Goal: Task Accomplishment & Management: Complete application form

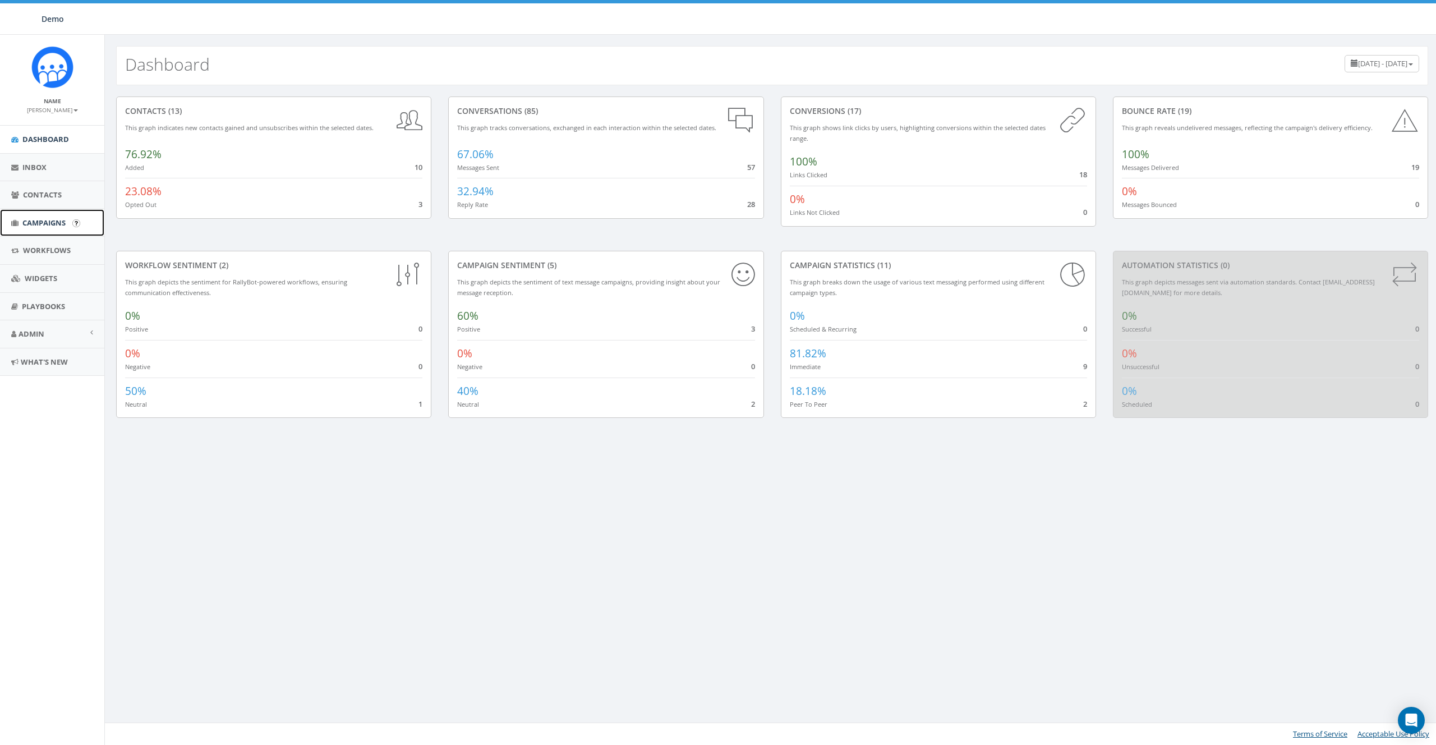
click at [38, 225] on span "Campaigns" at bounding box center [43, 223] width 43 height 10
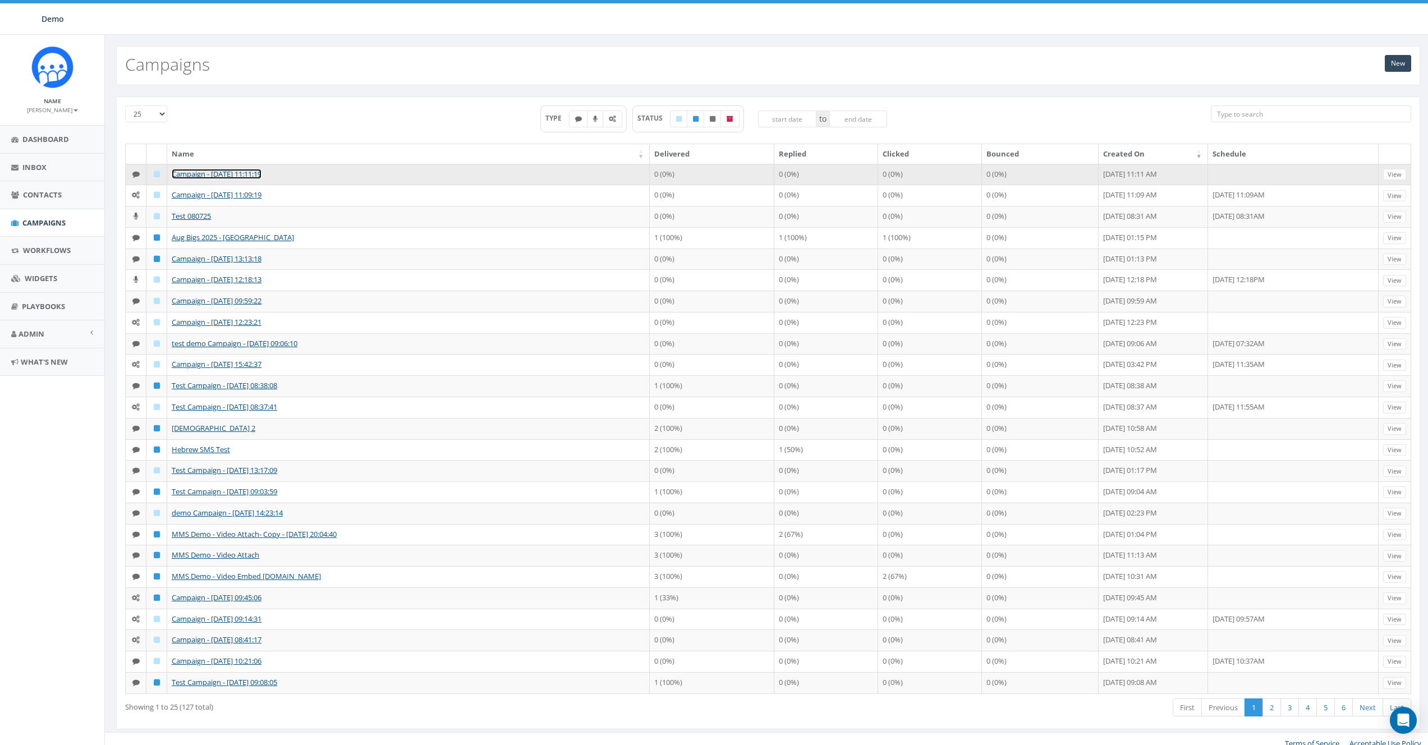
click at [216, 171] on link "Campaign - [DATE] 11:11:19" at bounding box center [217, 174] width 90 height 10
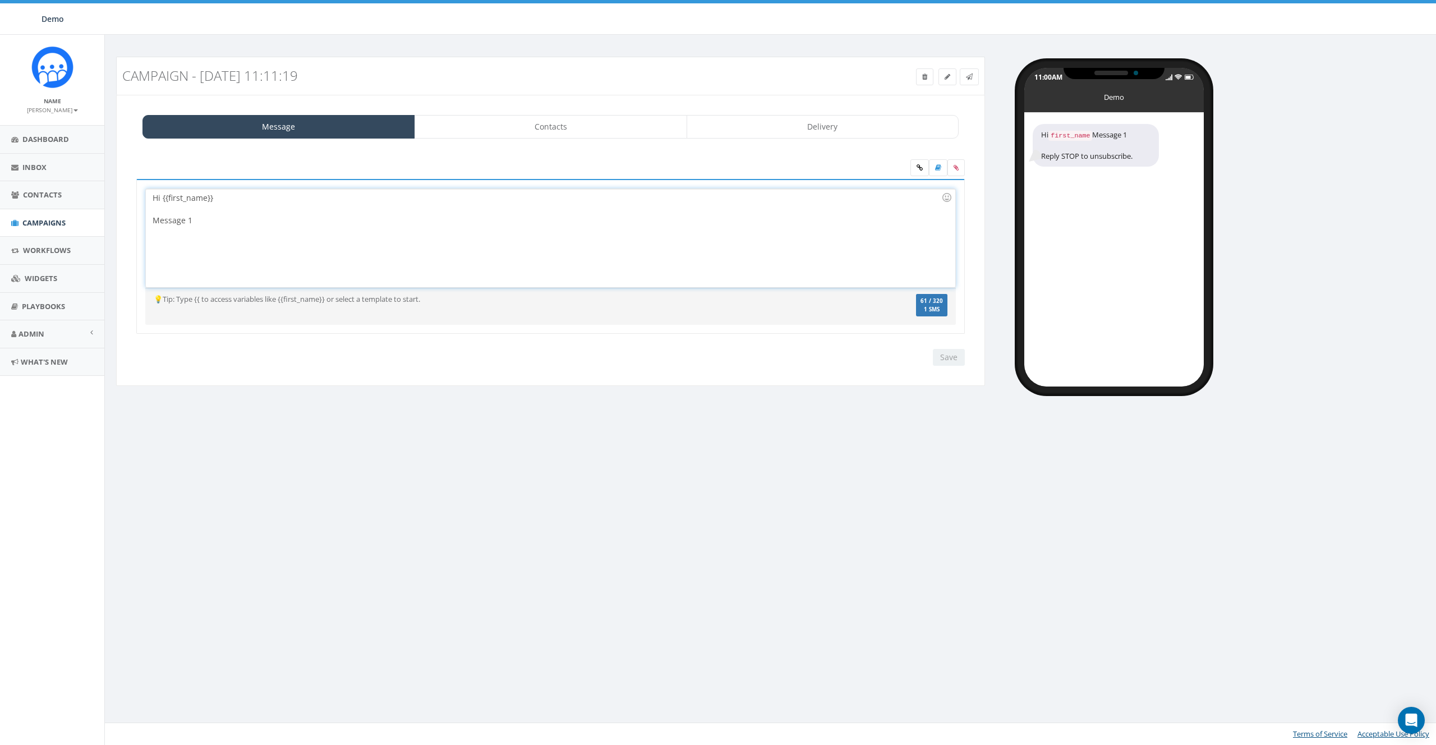
click at [238, 232] on div "Hi {{first_name}} Message 1" at bounding box center [550, 238] width 809 height 98
click at [954, 170] on icon at bounding box center [956, 167] width 5 height 7
click at [0, 0] on input "file" at bounding box center [0, 0] width 0 height 0
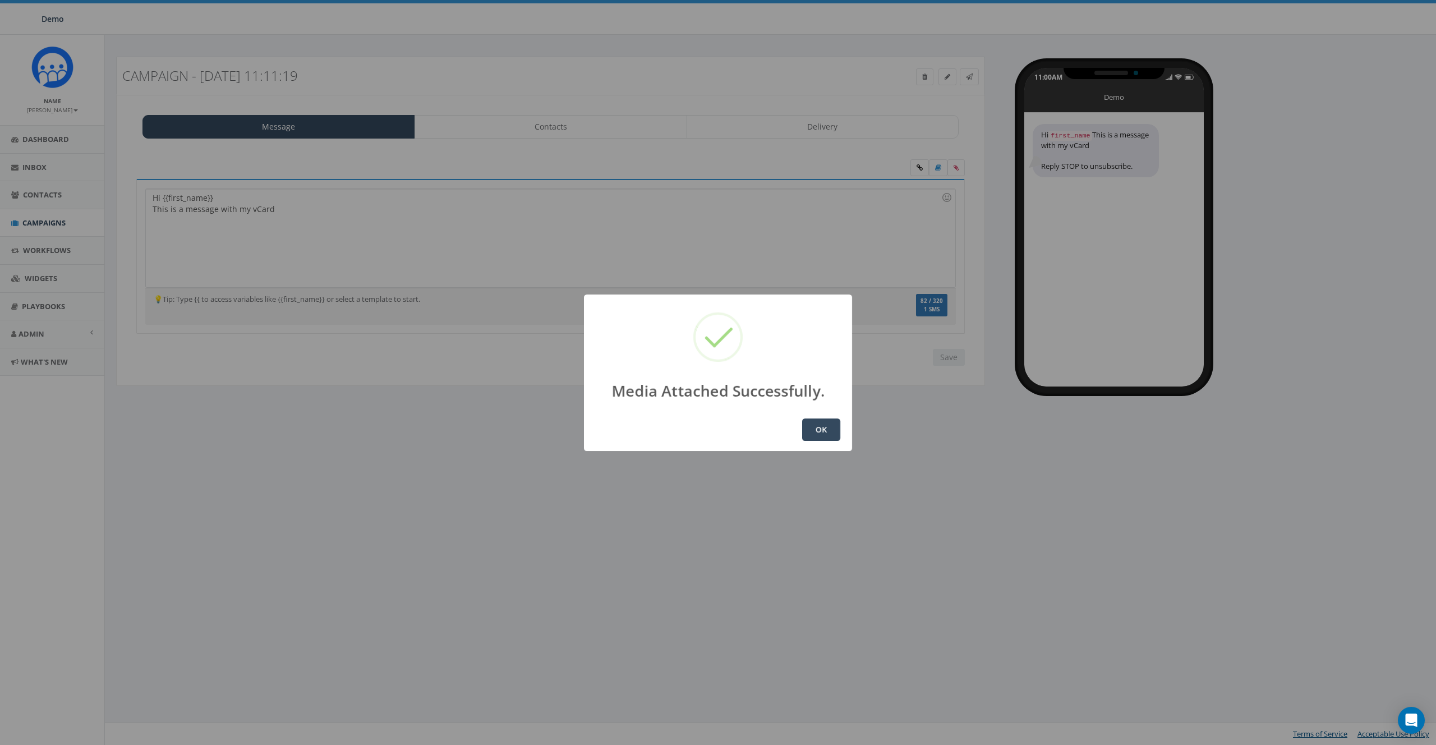
click at [822, 427] on button "OK" at bounding box center [821, 430] width 38 height 22
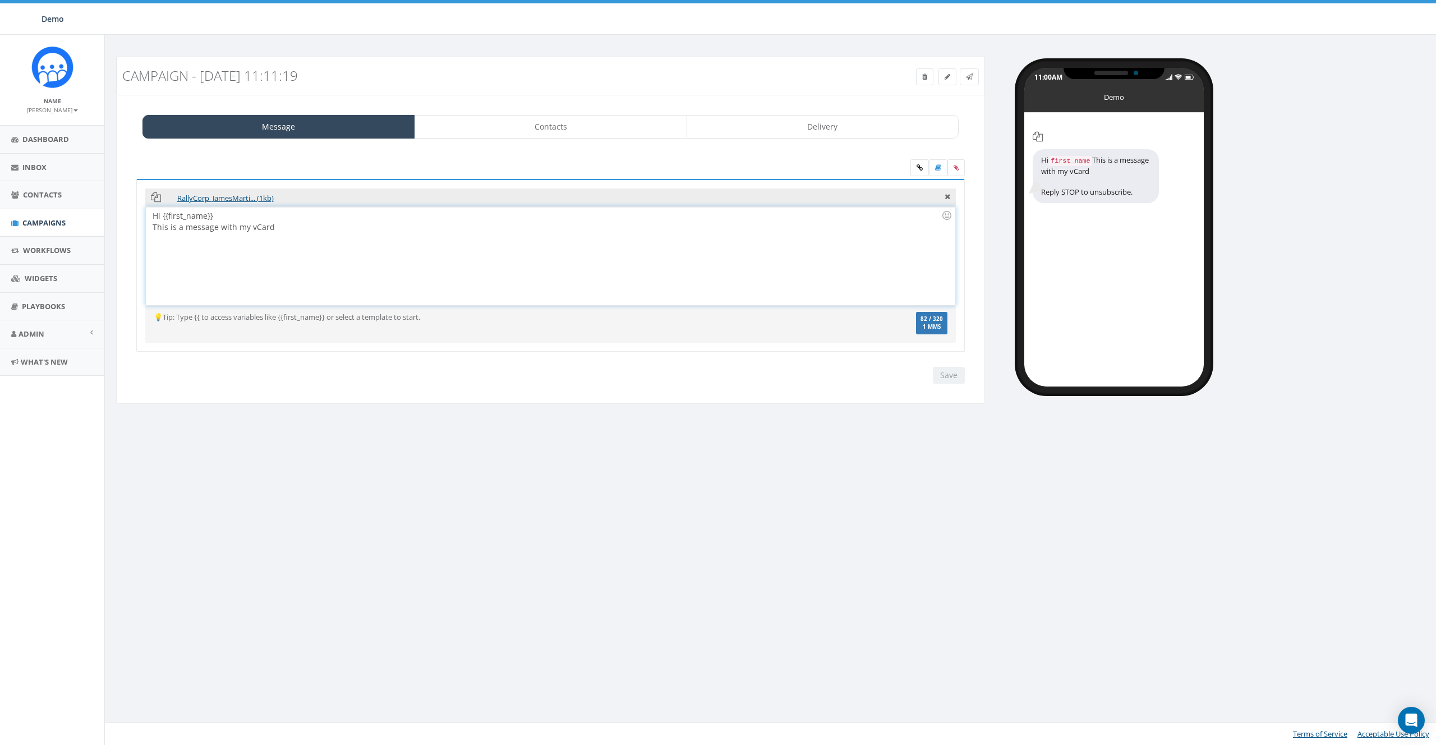
click at [401, 263] on div "Hi {{first_name}} This is a message with my vCard" at bounding box center [550, 256] width 809 height 98
click at [944, 379] on input "Save" at bounding box center [949, 375] width 32 height 17
click at [583, 135] on link "Contacts" at bounding box center [551, 127] width 273 height 24
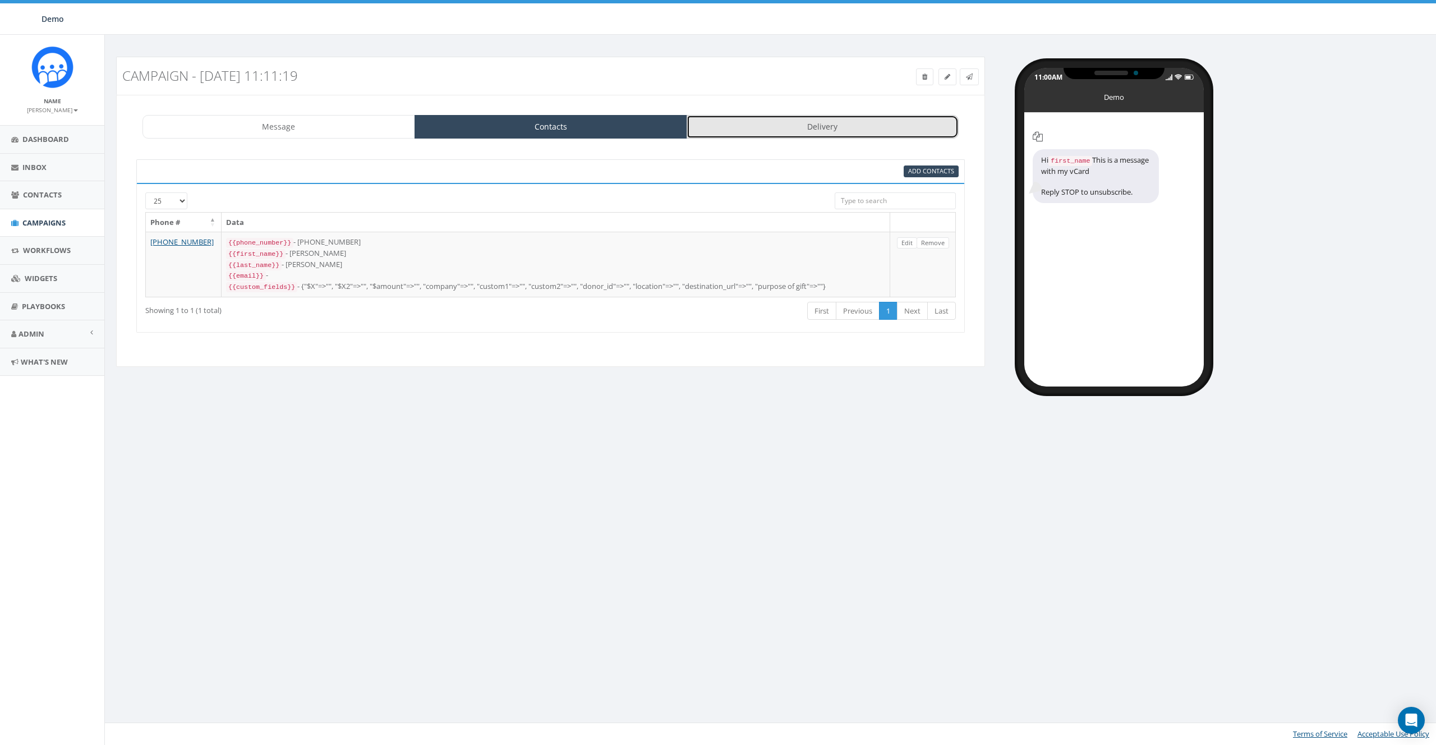
click at [845, 130] on link "Delivery" at bounding box center [823, 127] width 273 height 24
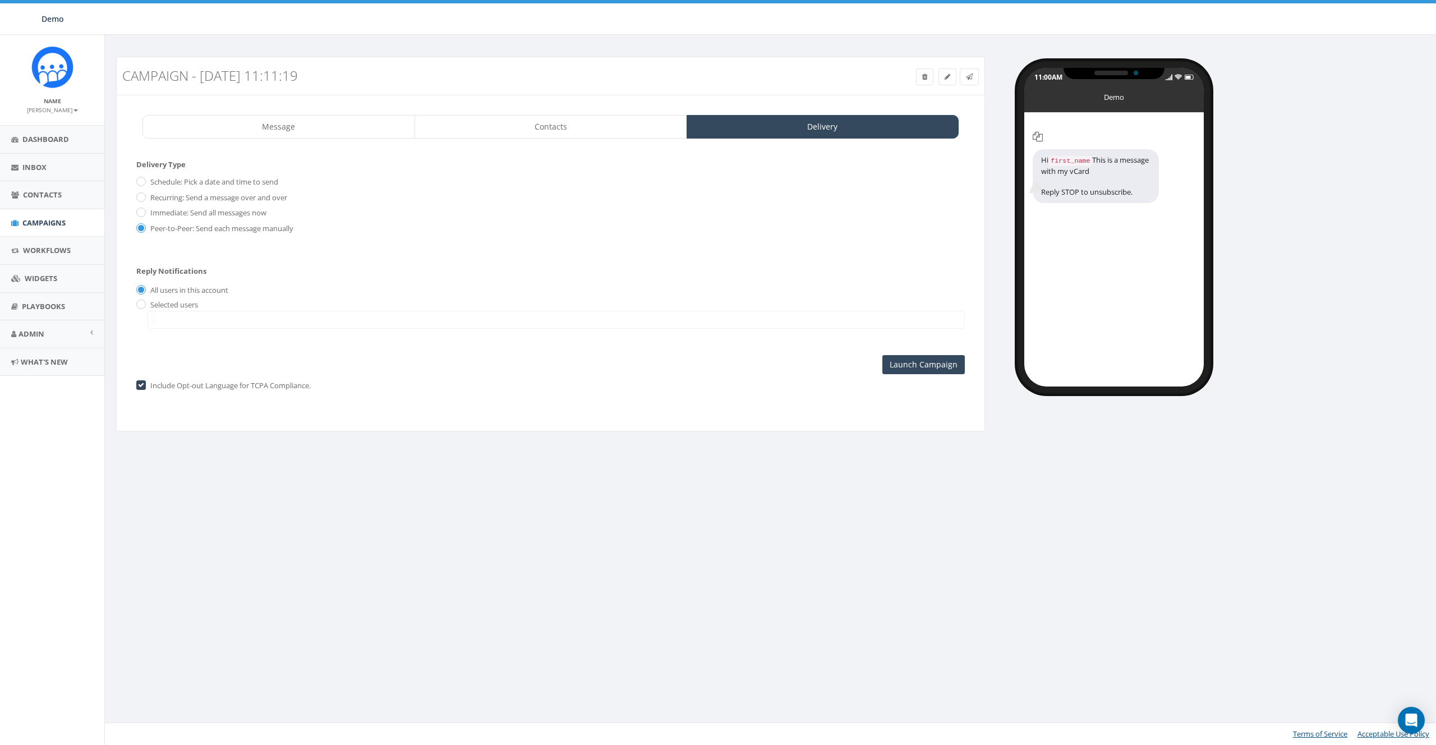
drag, startPoint x: 157, startPoint y: 213, endPoint x: 194, endPoint y: 214, distance: 37.1
click at [157, 213] on label "Immediate: Send all messages now" at bounding box center [207, 213] width 119 height 11
click at [144, 213] on input "Immediate: Send all messages now" at bounding box center [139, 213] width 7 height 7
radio input "true"
click at [571, 117] on link "Contacts" at bounding box center [551, 127] width 273 height 24
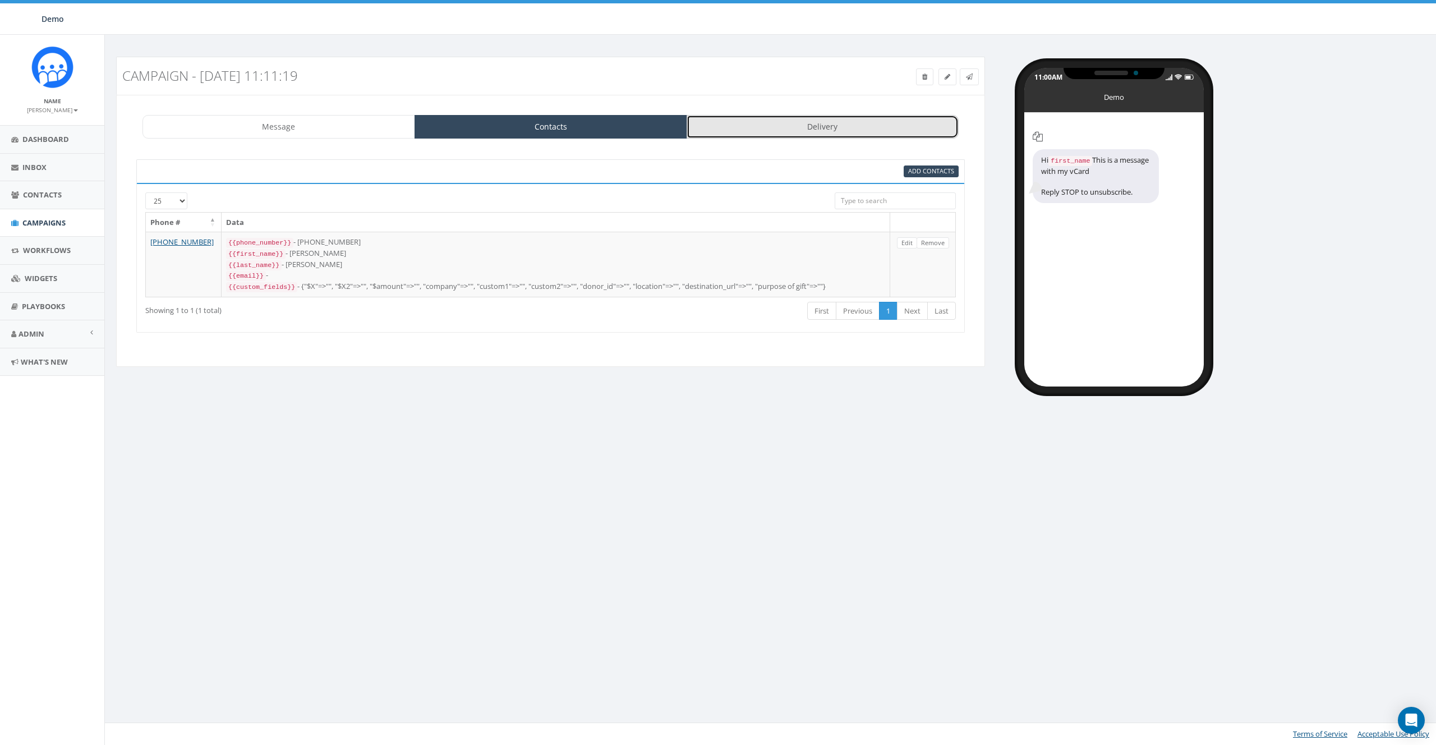
click at [821, 132] on link "Delivery" at bounding box center [823, 127] width 273 height 24
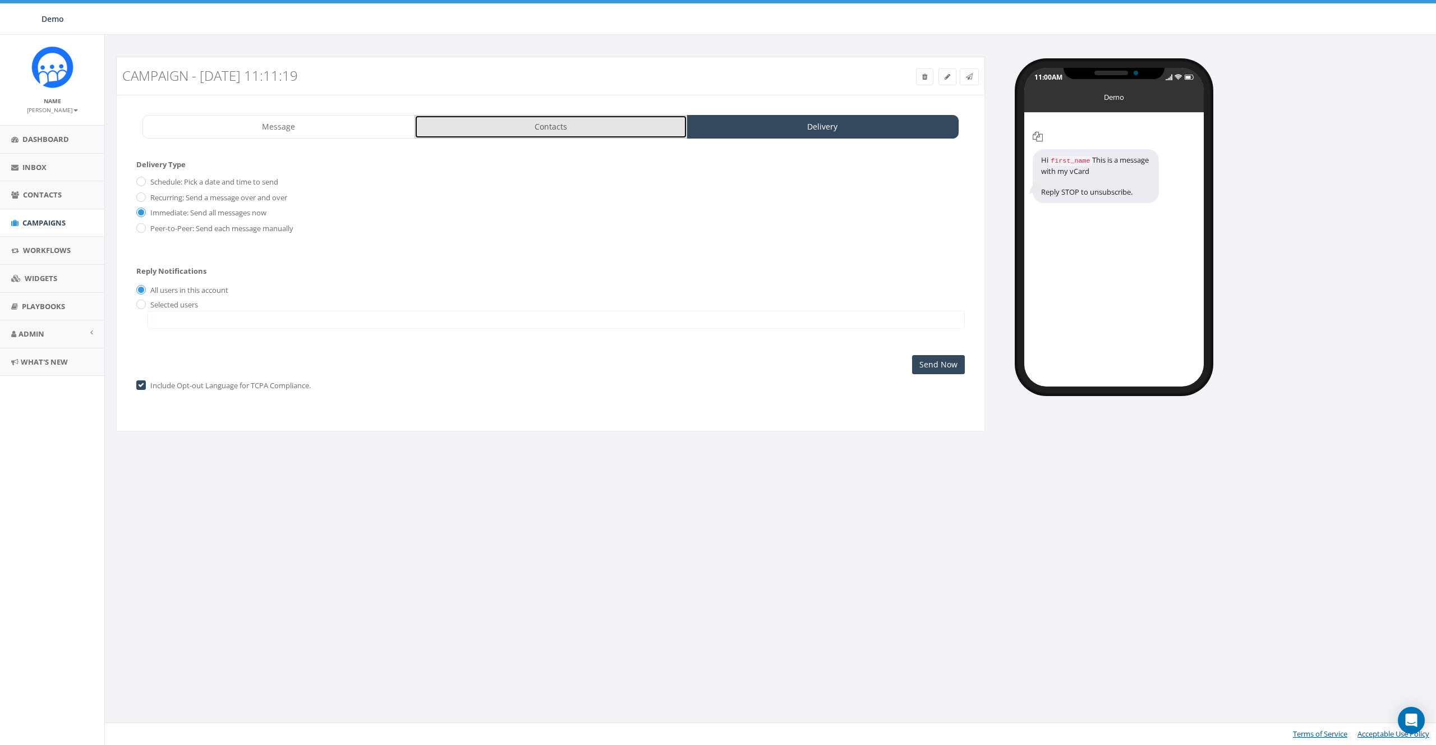
click at [610, 133] on link "Contacts" at bounding box center [551, 127] width 273 height 24
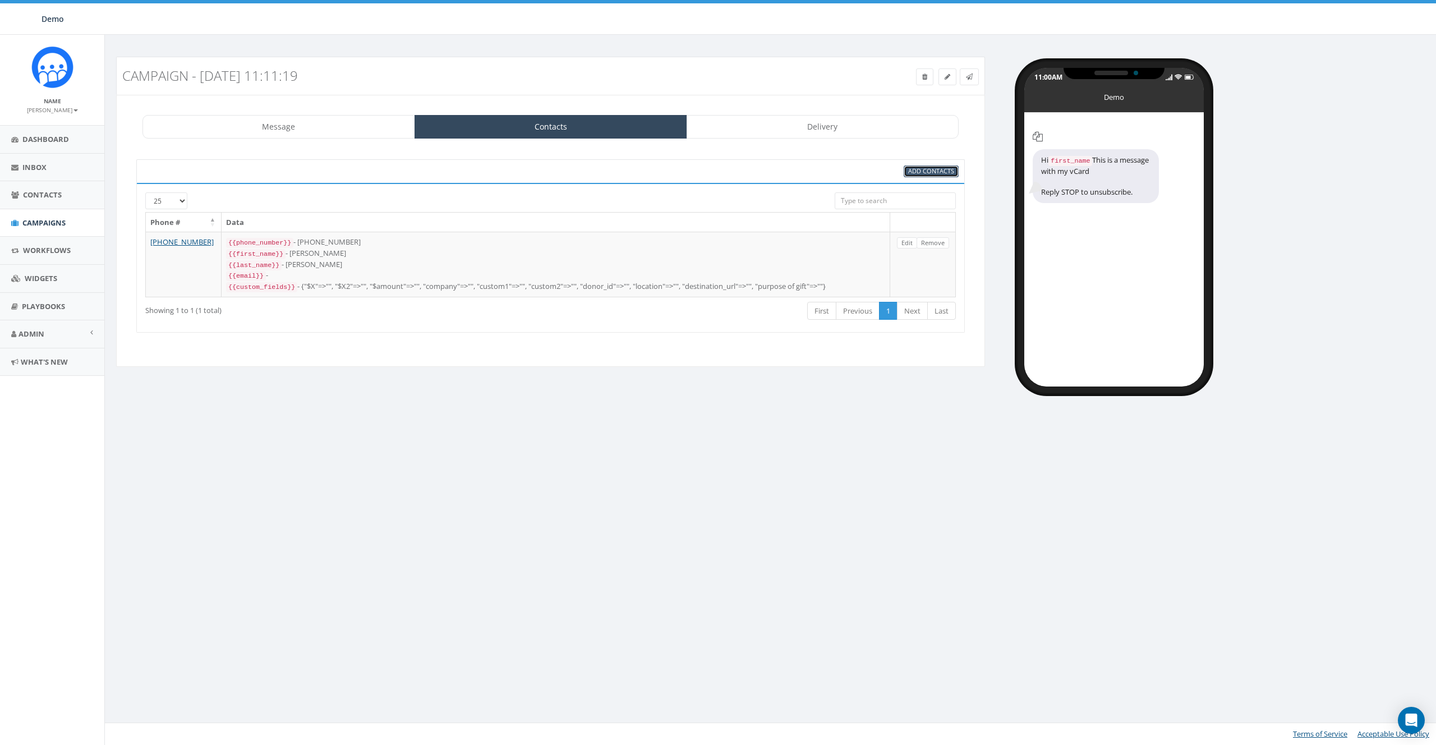
click at [928, 167] on span "Add Contacts" at bounding box center [931, 171] width 46 height 8
select select
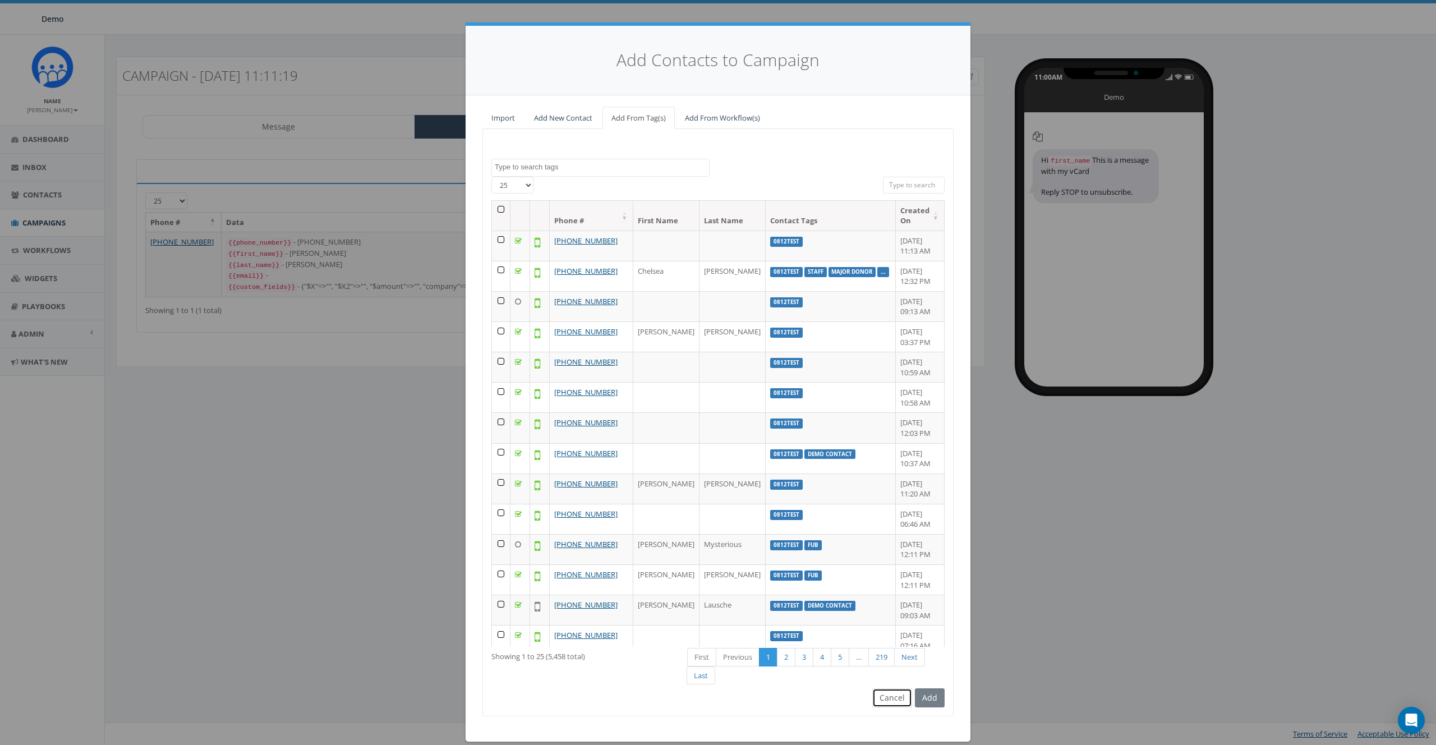
click at [891, 697] on button "Cancel" at bounding box center [892, 697] width 40 height 19
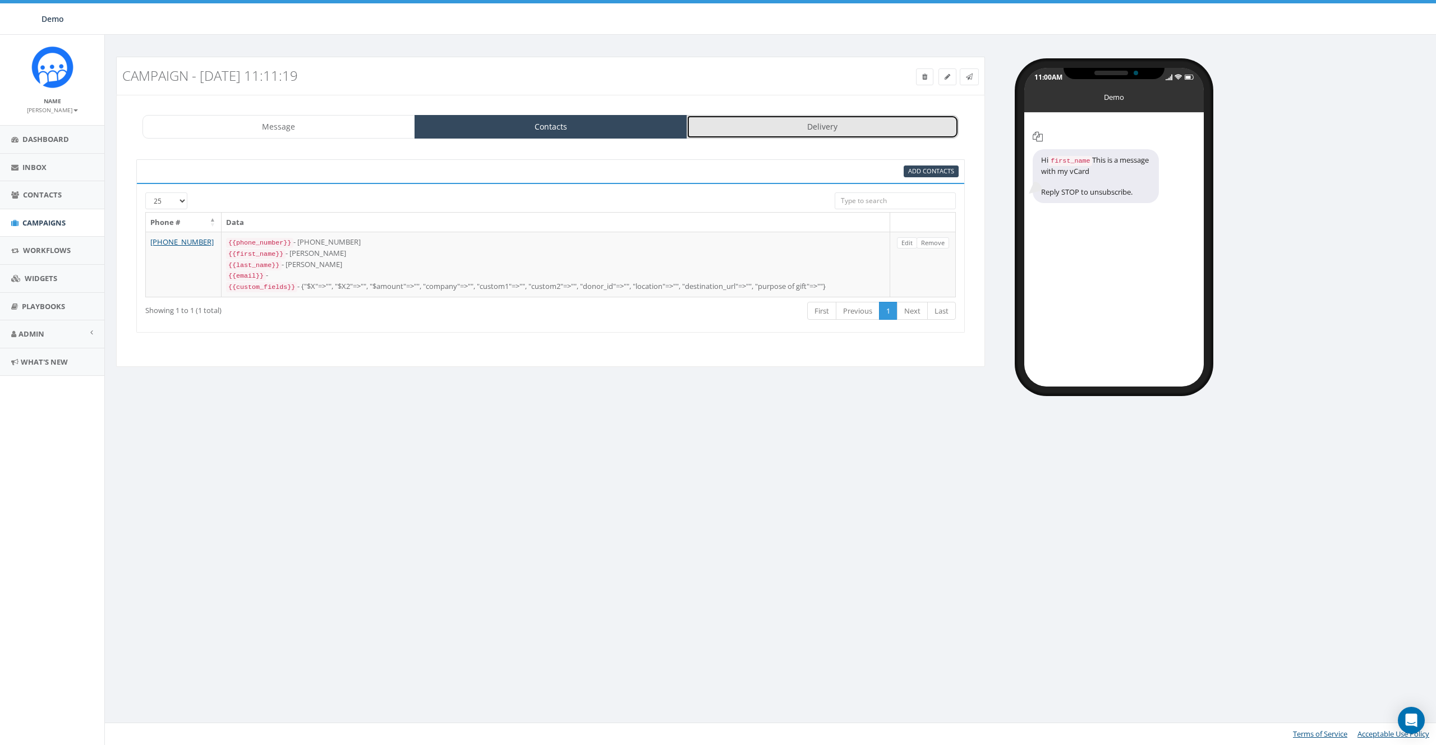
click at [829, 137] on link "Delivery" at bounding box center [823, 127] width 273 height 24
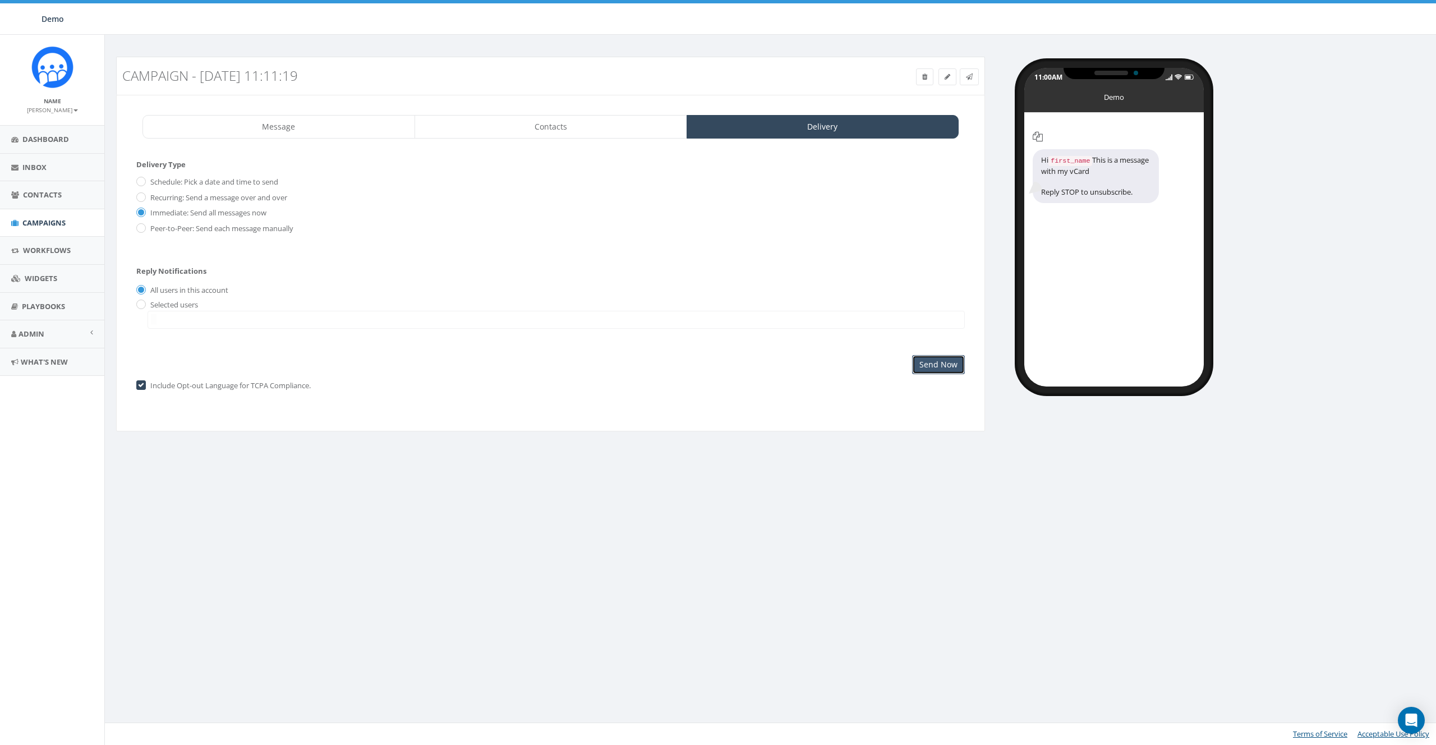
click at [934, 362] on input "Send Now" at bounding box center [938, 364] width 53 height 19
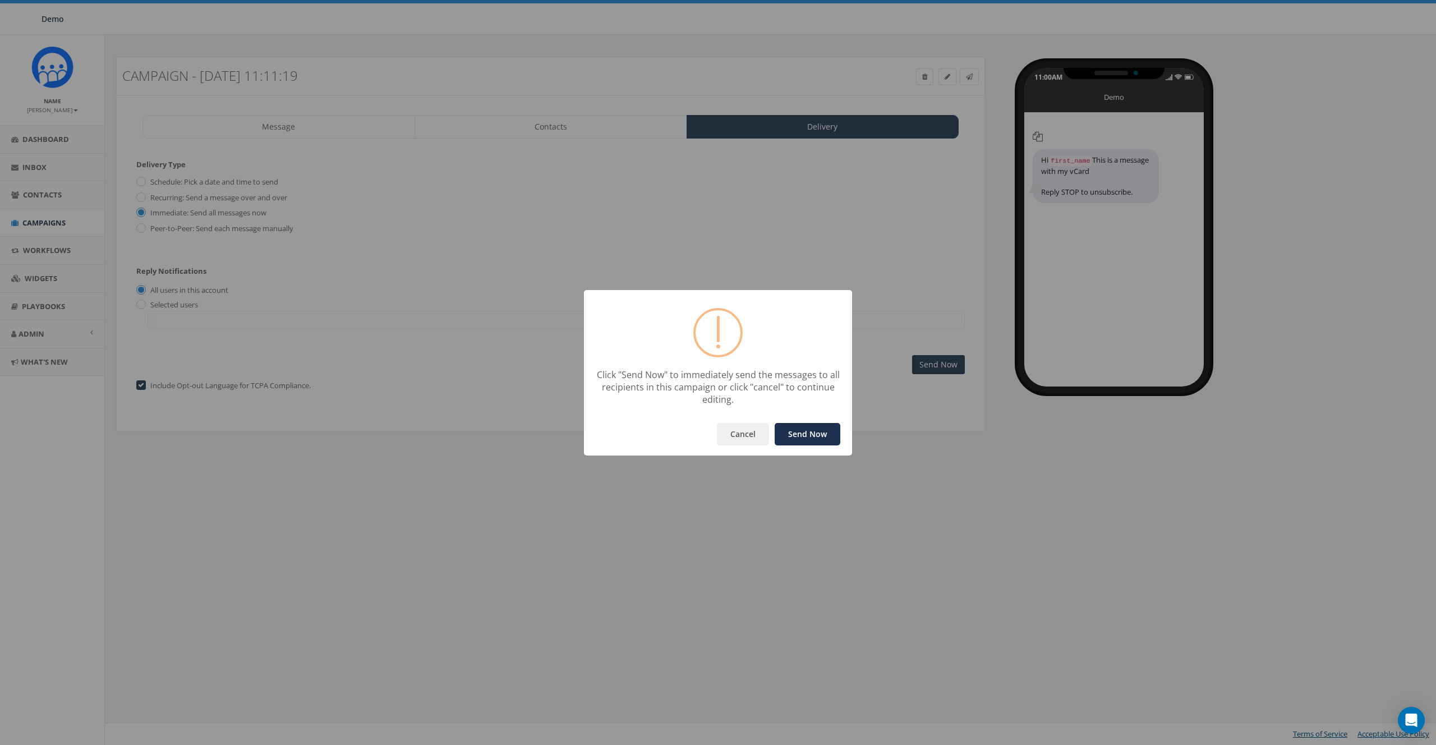
click at [810, 439] on button "Send Now" at bounding box center [808, 434] width 66 height 22
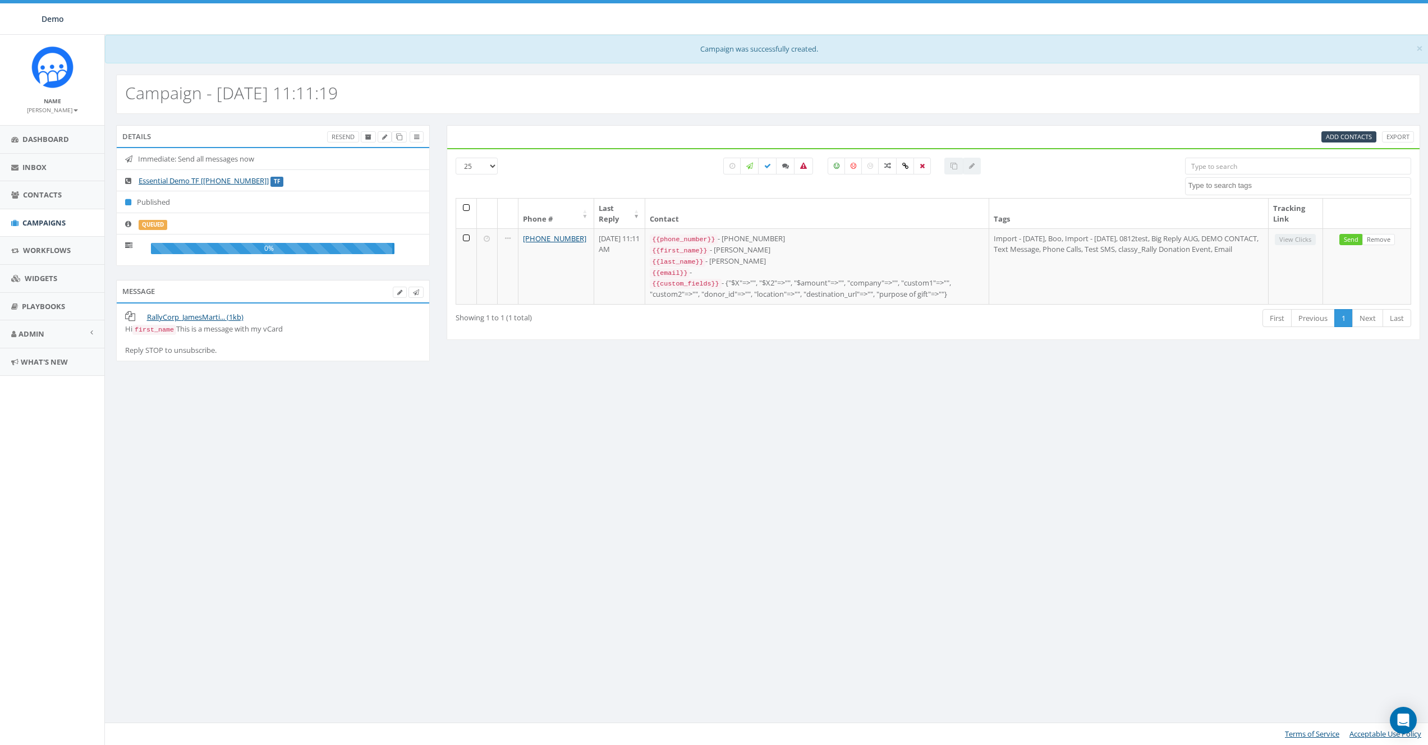
select select
click at [1357, 137] on span "Add Contacts" at bounding box center [1357, 136] width 46 height 8
select select
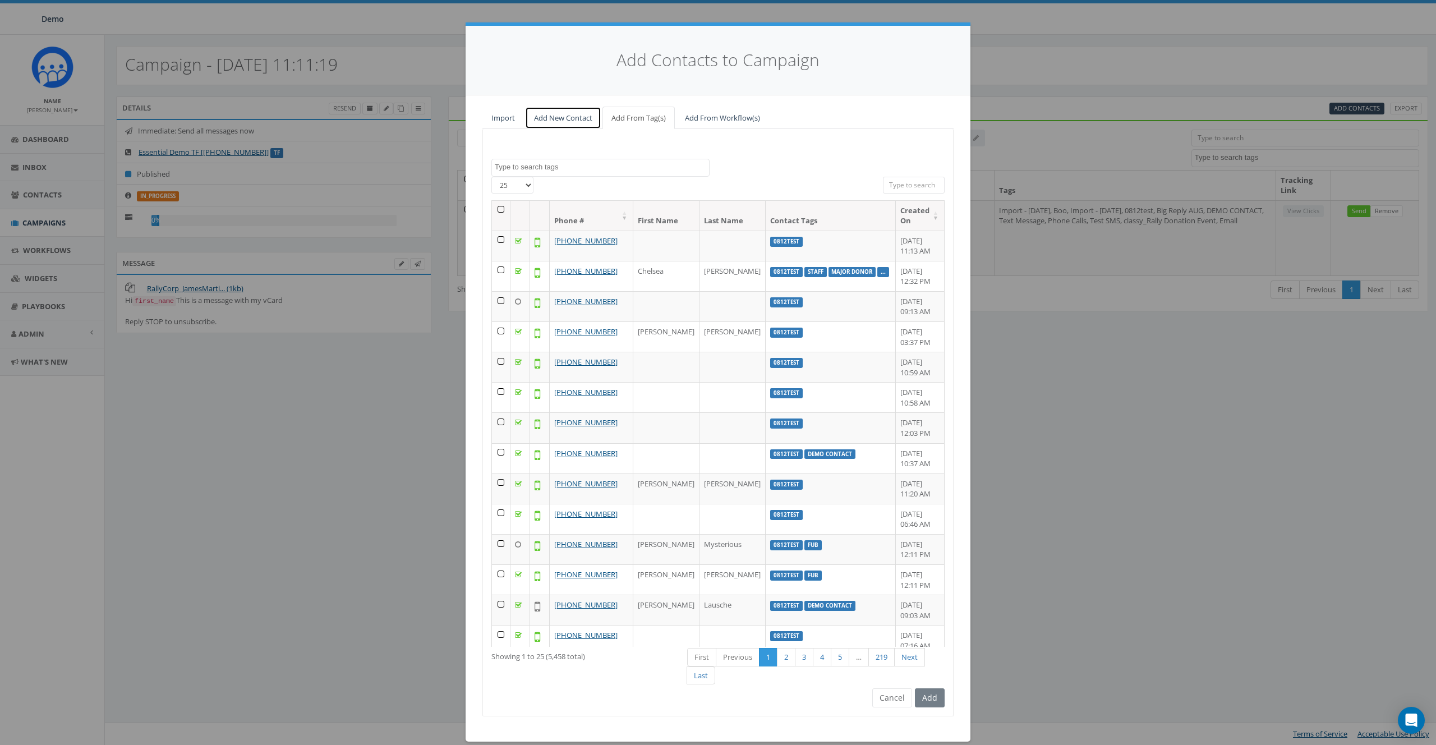
click at [537, 114] on link "Add New Contact" at bounding box center [563, 118] width 76 height 23
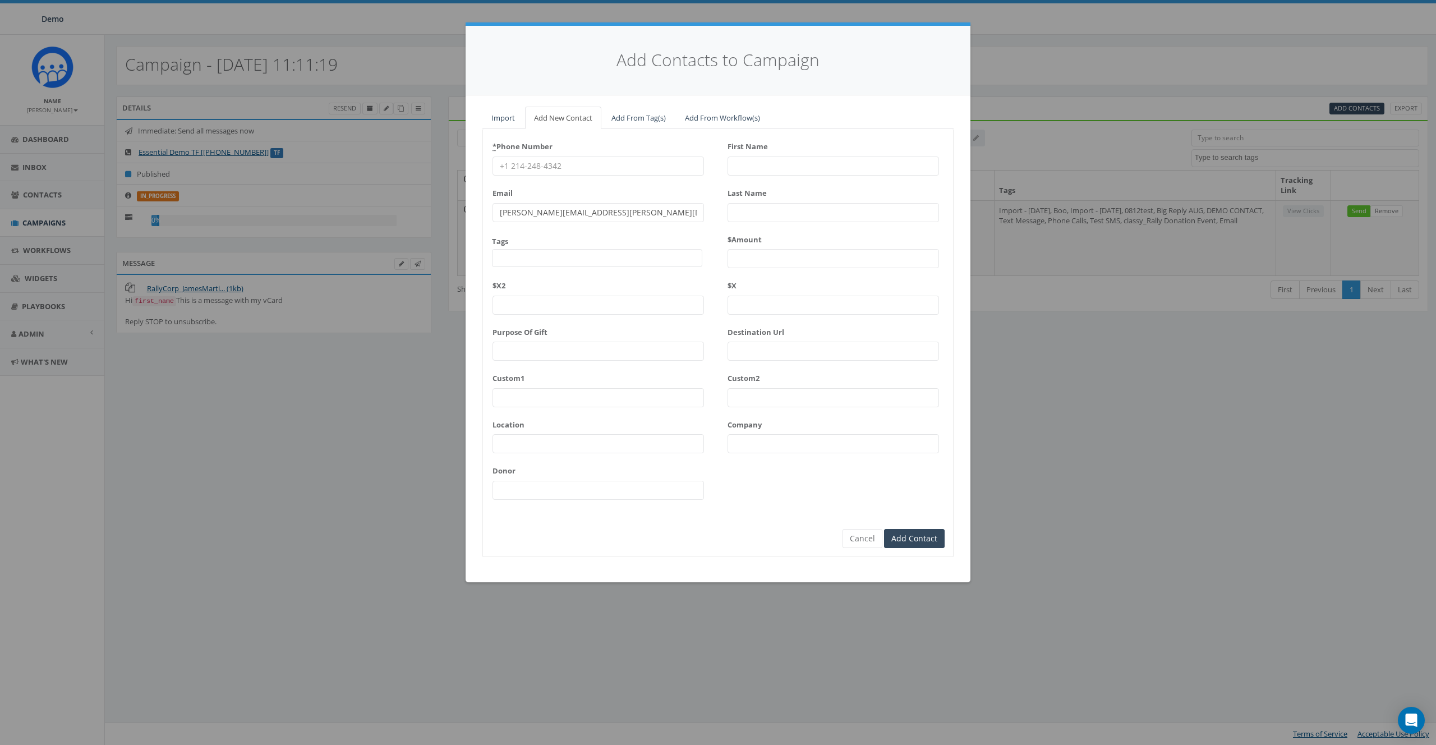
click at [537, 168] on input "* Phone Number" at bounding box center [599, 166] width 212 height 19
type input "8587365358"
type input "James"
type input "Martin"
click at [721, 536] on div "* Phone Number 8587365358 Email Tags 0812test Big Reply AUG Boo classy classy_P…" at bounding box center [717, 343] width 471 height 428
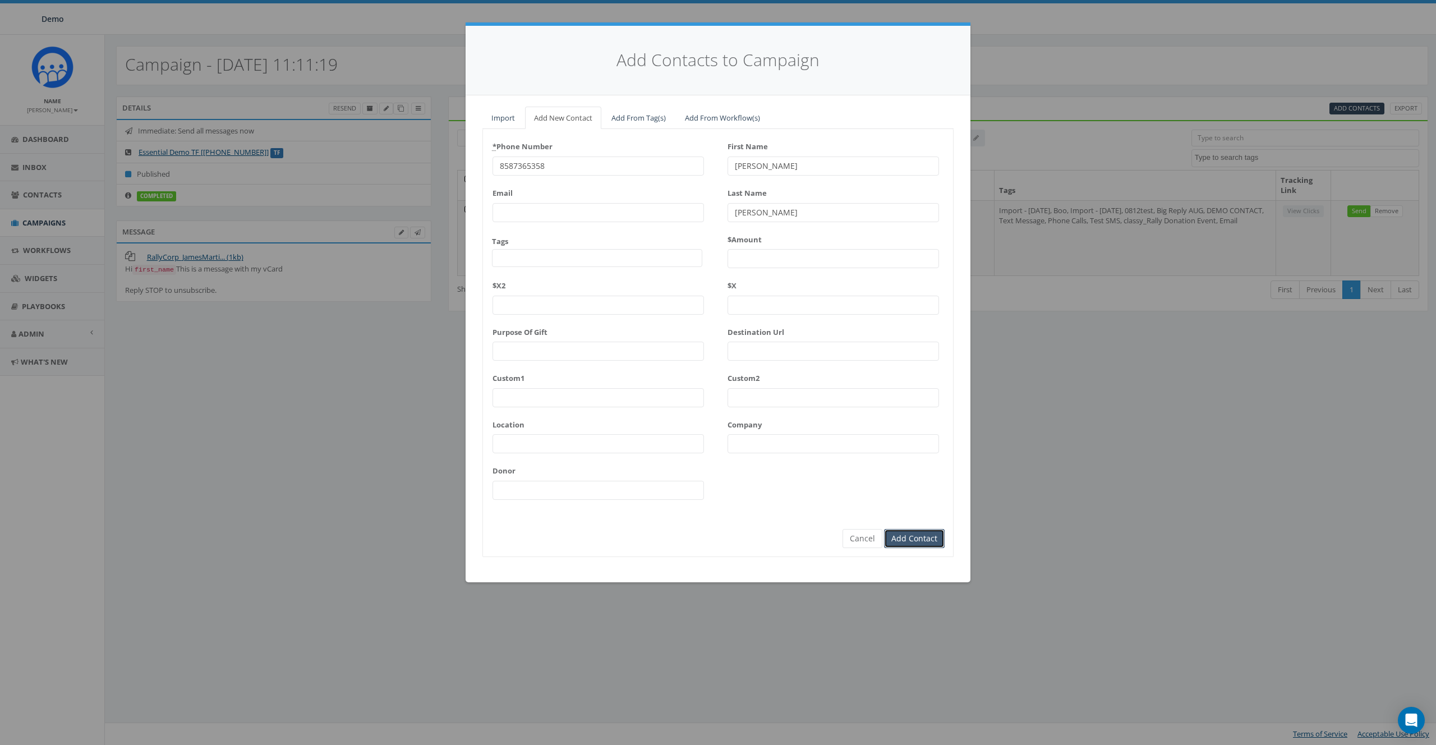
click at [921, 544] on input "Add Contact" at bounding box center [914, 538] width 61 height 19
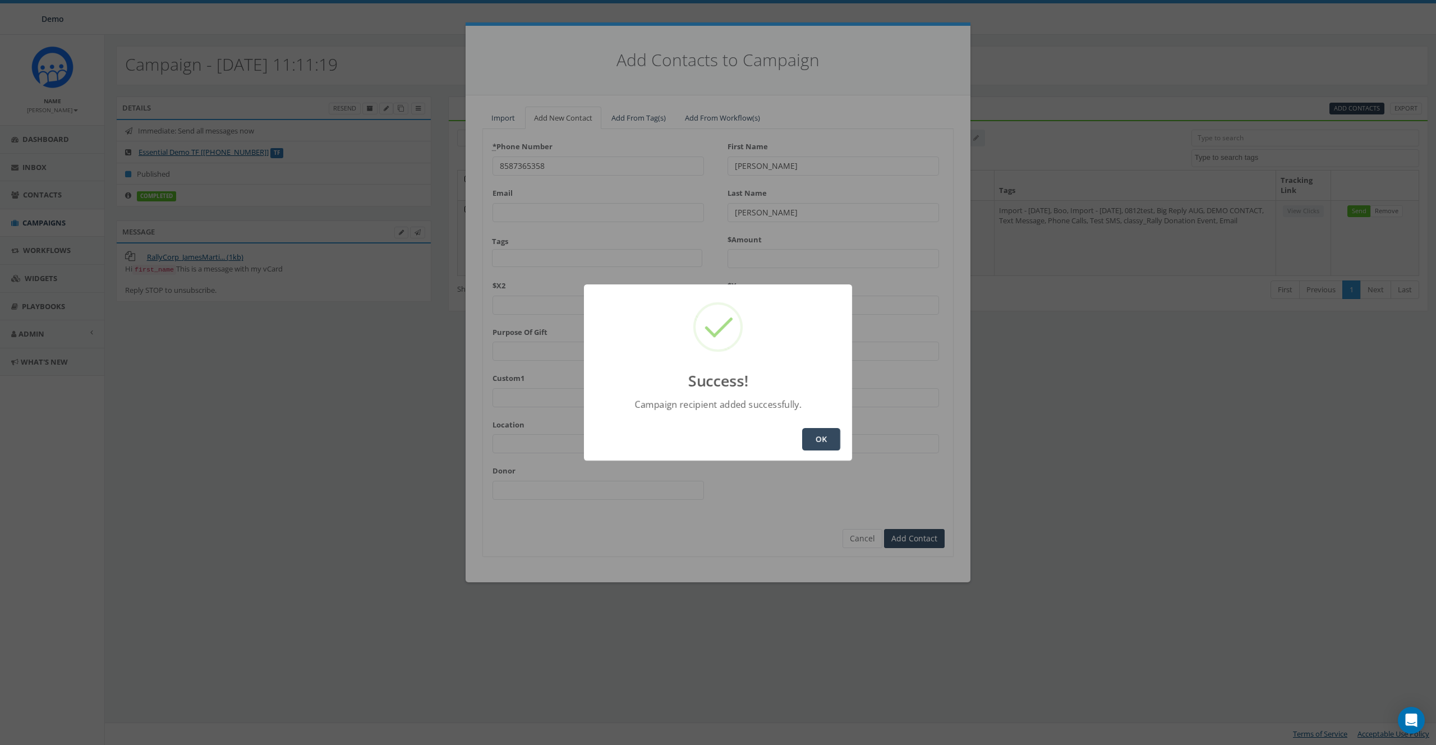
click at [819, 443] on button "OK" at bounding box center [821, 439] width 38 height 22
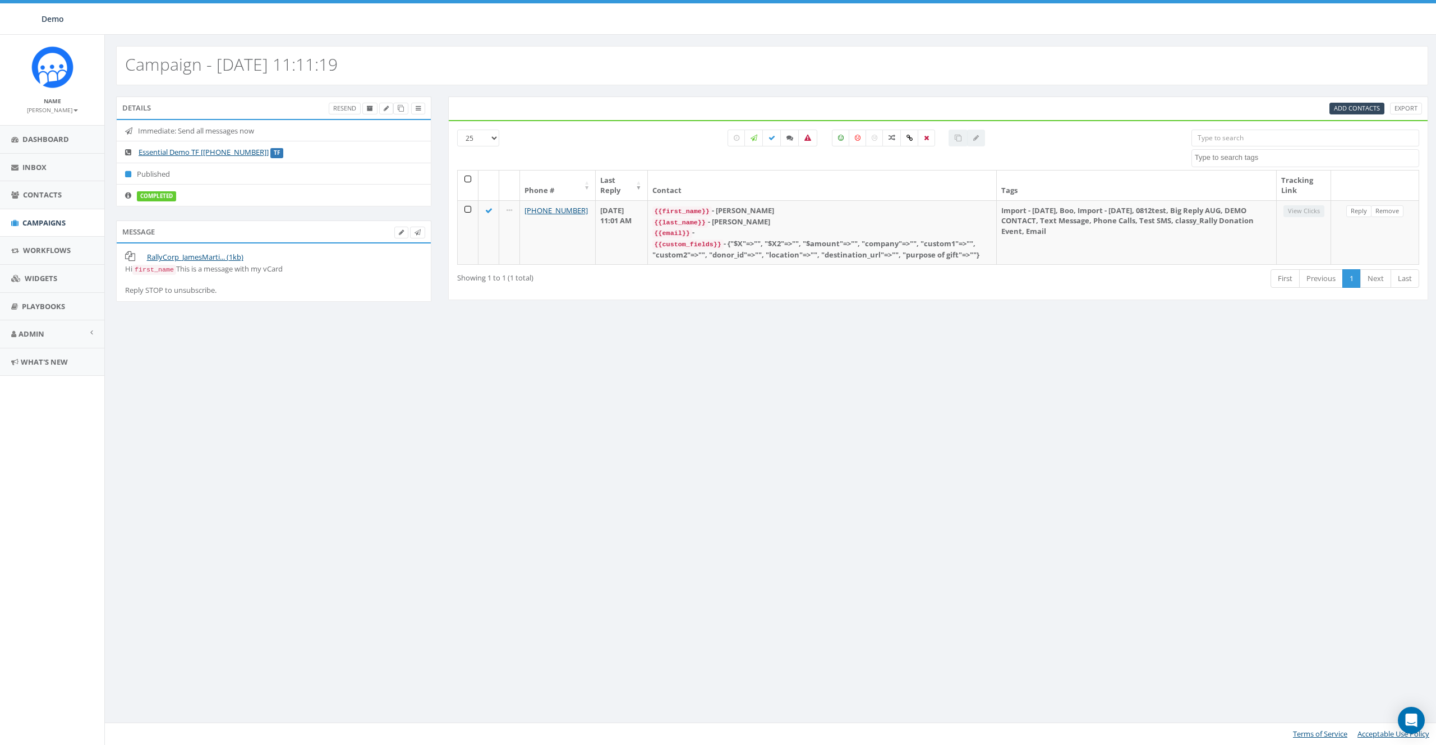
click at [819, 443] on div "Campaign - 08/14/2025, 11:11:19 Details Resend Immediate: Send all messages now…" at bounding box center [771, 390] width 1335 height 710
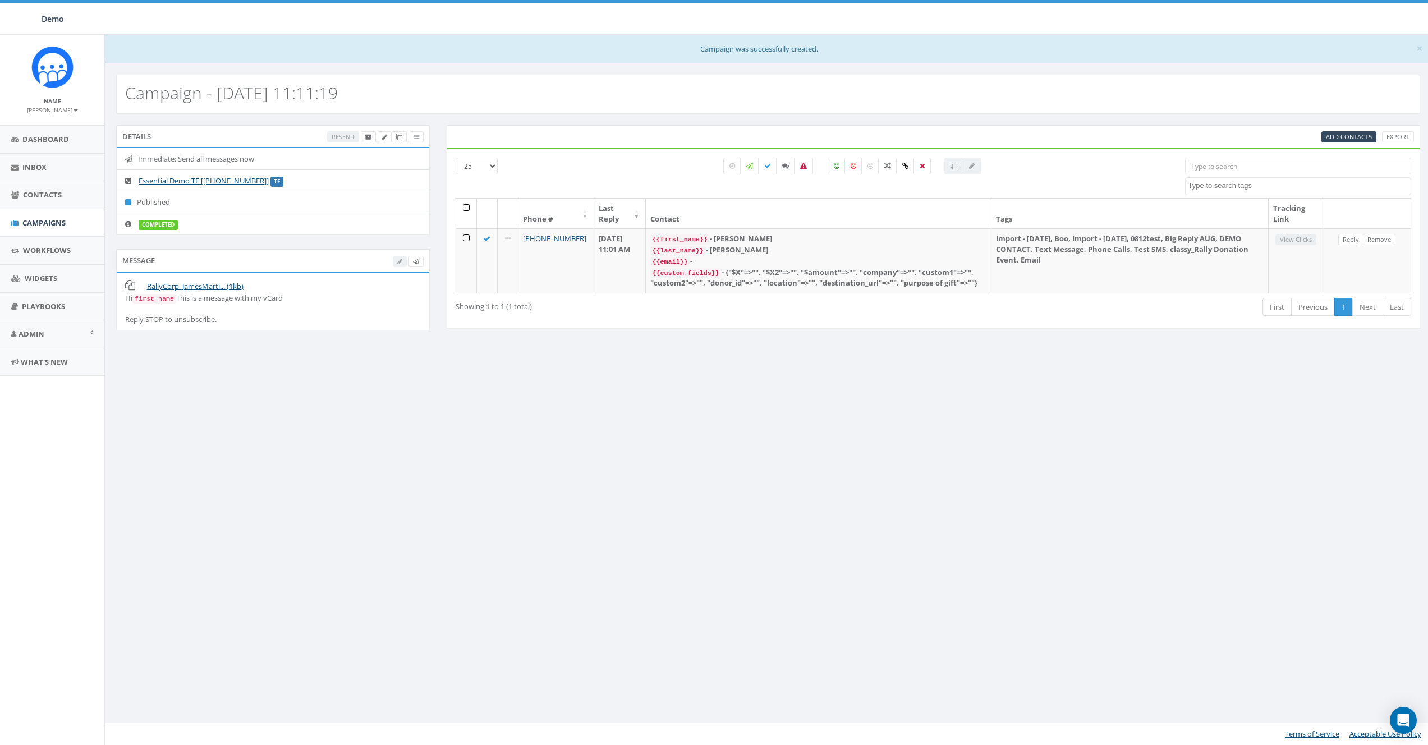
select select
click at [1347, 137] on span "Add Contacts" at bounding box center [1357, 136] width 46 height 8
select select
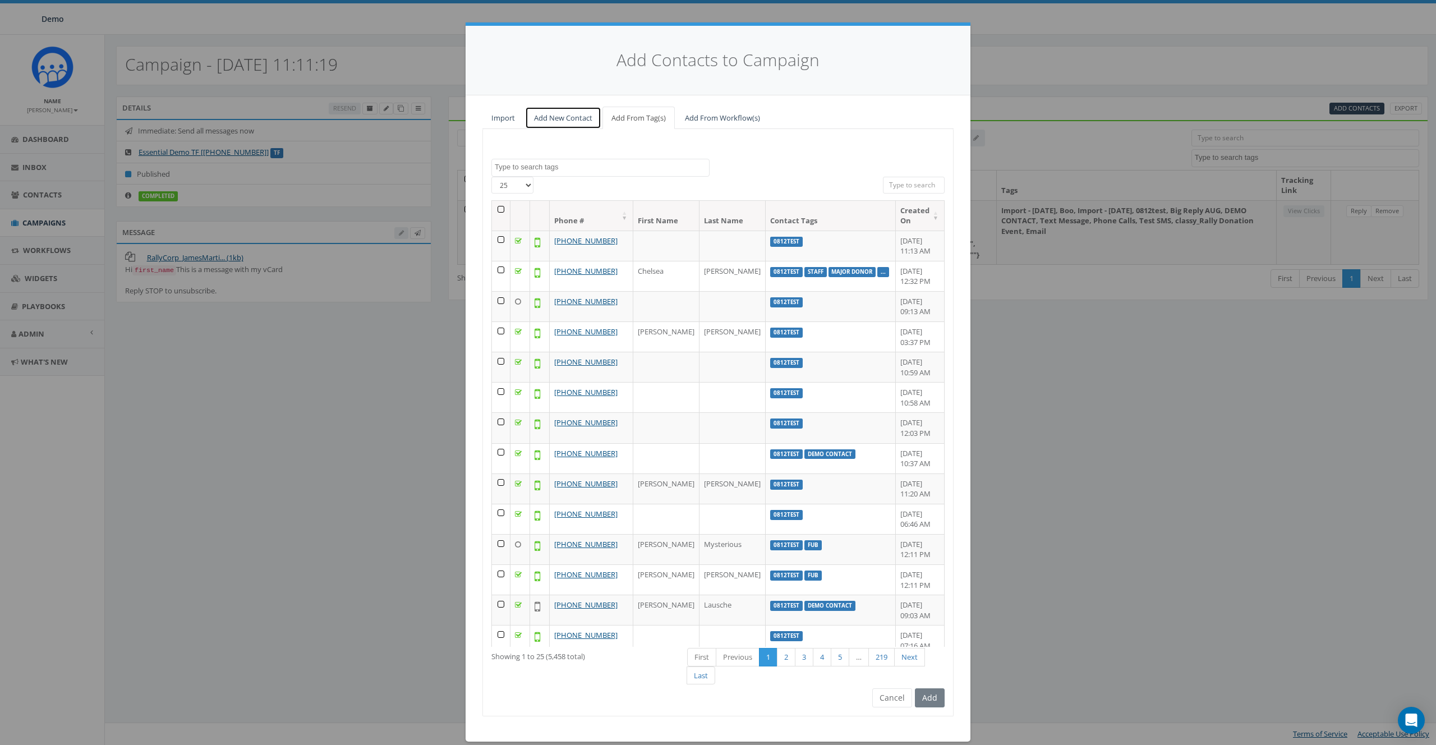
click at [568, 119] on link "Add New Contact" at bounding box center [563, 118] width 76 height 23
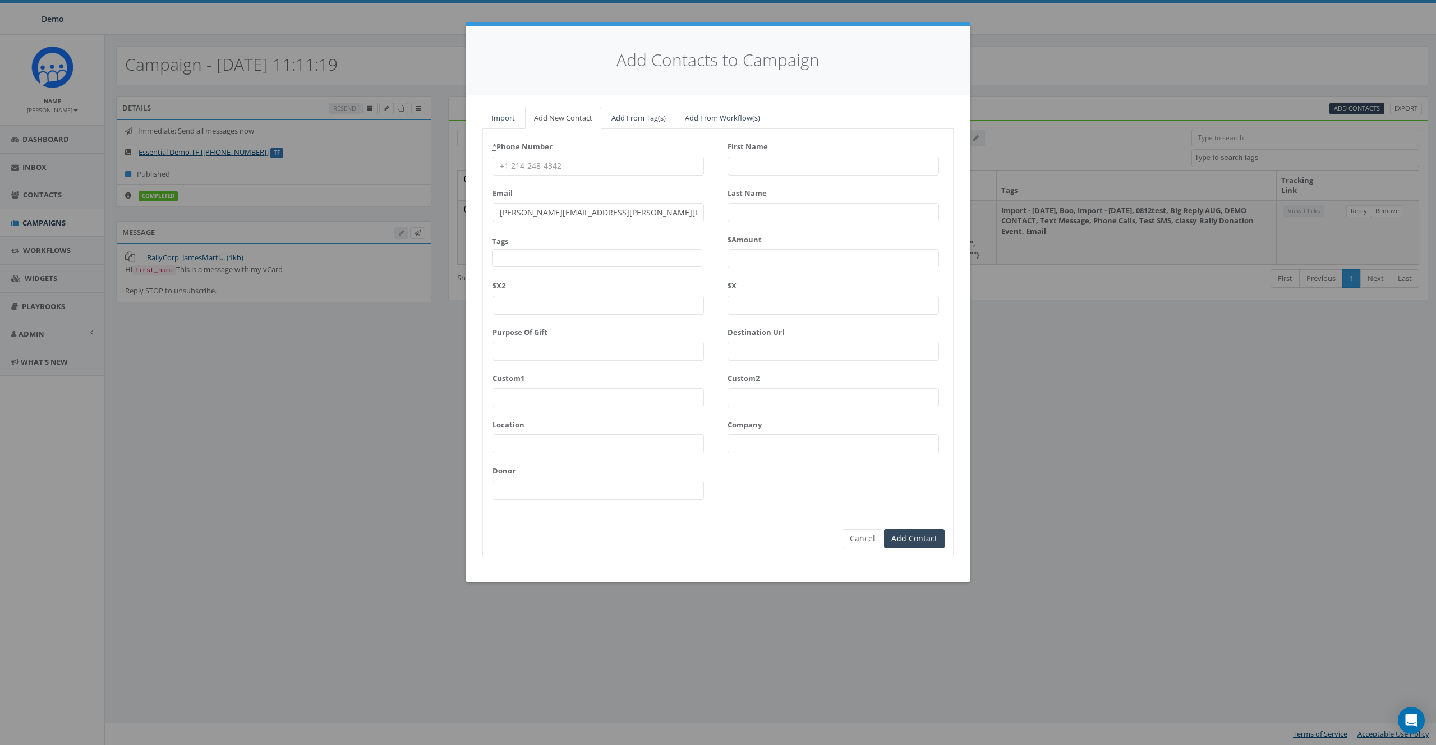
click at [542, 171] on input "* Phone Number" at bounding box center [599, 166] width 212 height 19
type input "8585393035"
type input "[PERSON_NAME]"
type input "8585393035"
click at [689, 545] on div "* Phone Number 8585393035 Email Tags 0812test Big Reply AUG Boo classy classy_P…" at bounding box center [717, 343] width 471 height 428
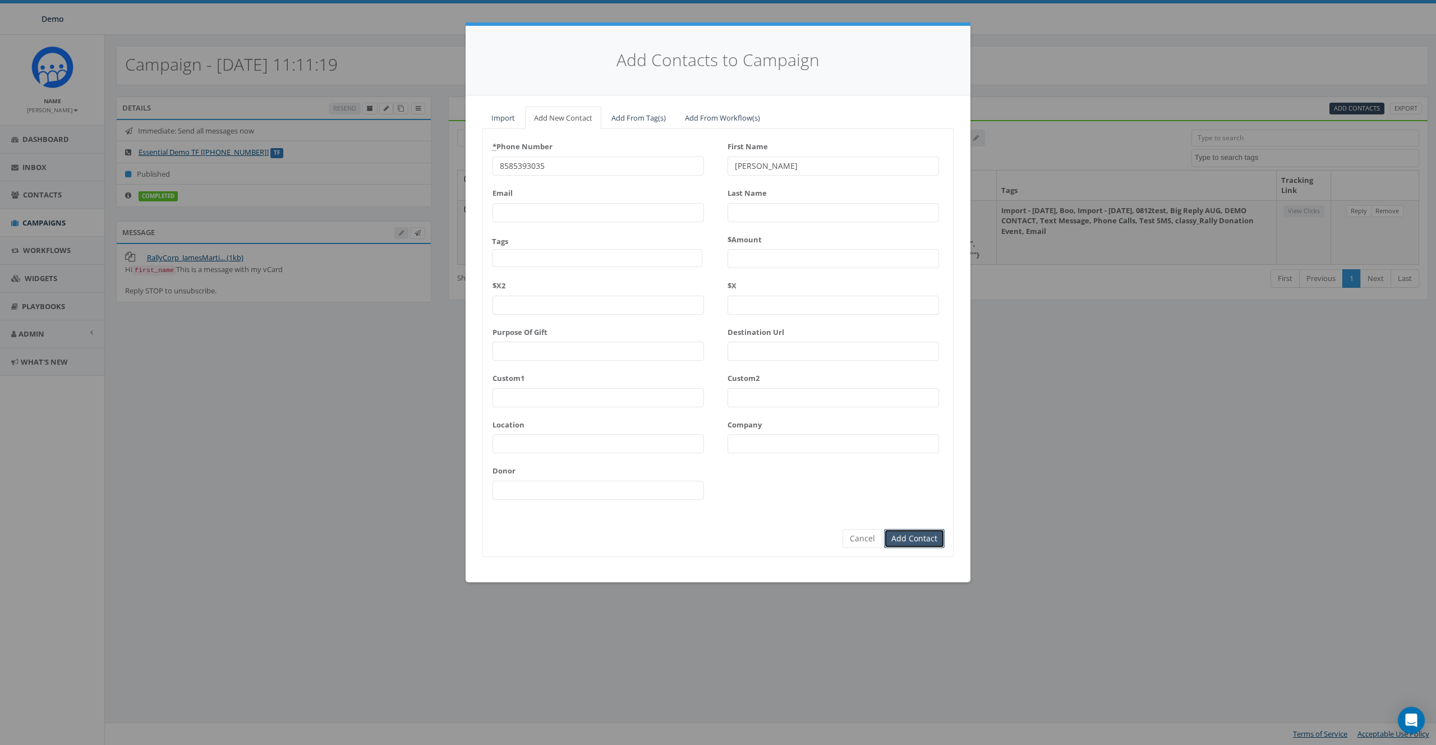
click at [912, 544] on input "Add Contact" at bounding box center [914, 538] width 61 height 19
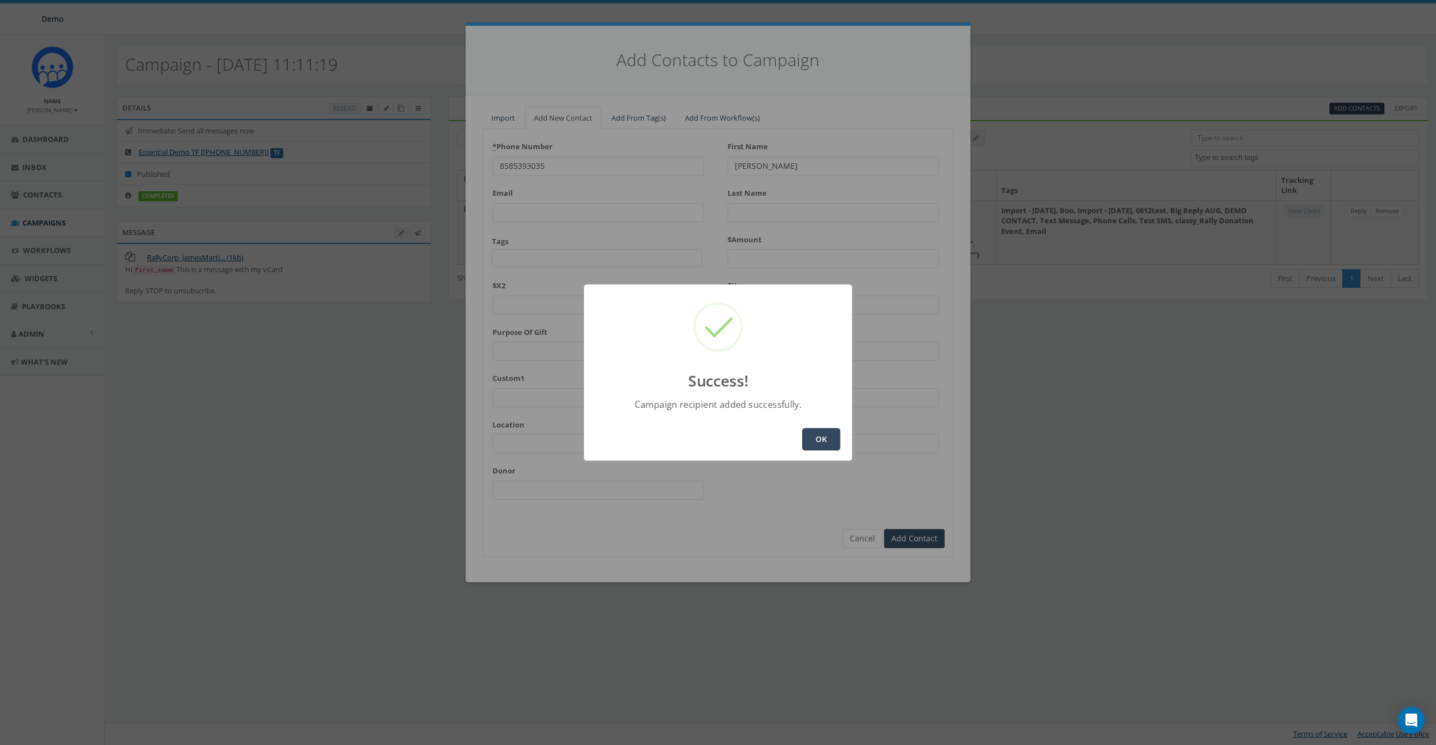
click at [831, 445] on button "OK" at bounding box center [821, 439] width 38 height 22
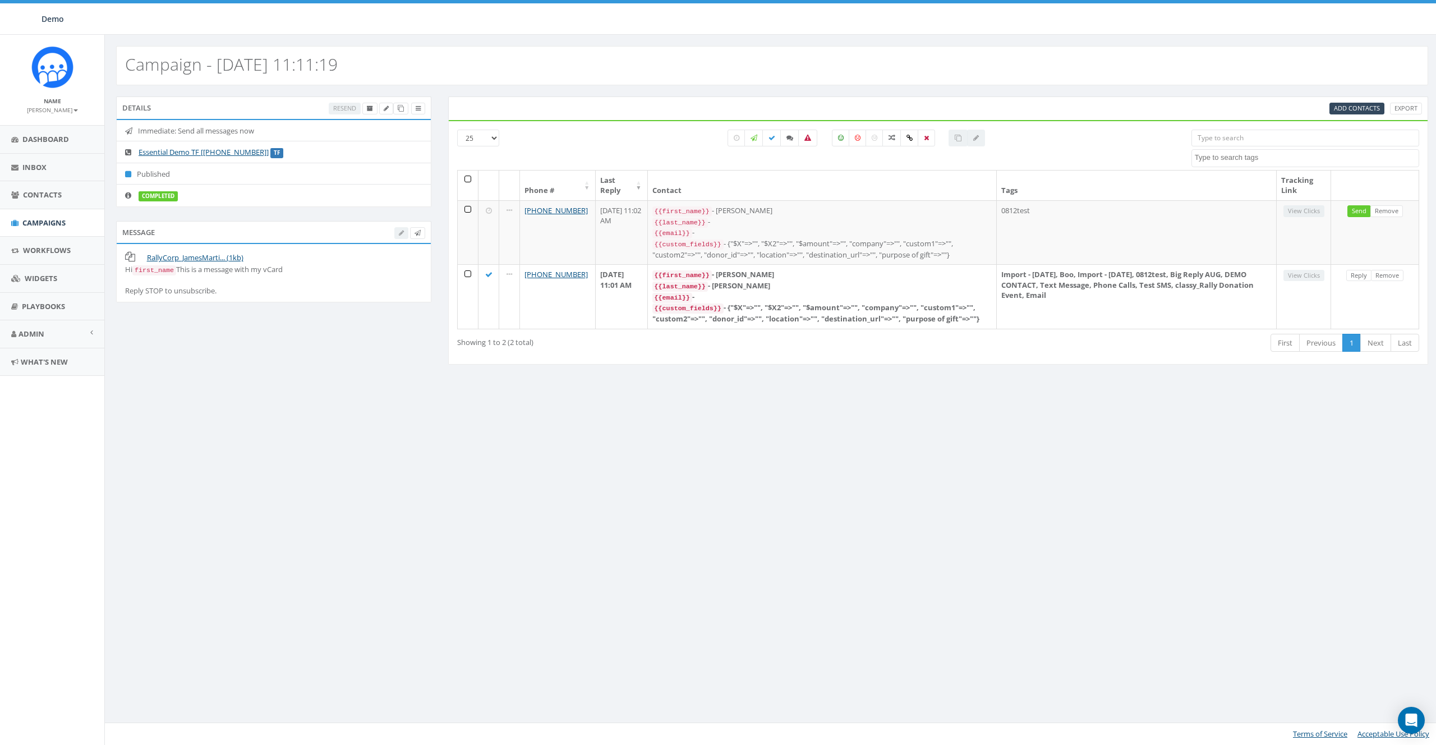
click at [808, 442] on div "Campaign - [DATE] 11:11:19 Details Resend Immediate: Send all messages now Esse…" at bounding box center [771, 390] width 1335 height 710
